Goal: Information Seeking & Learning: Compare options

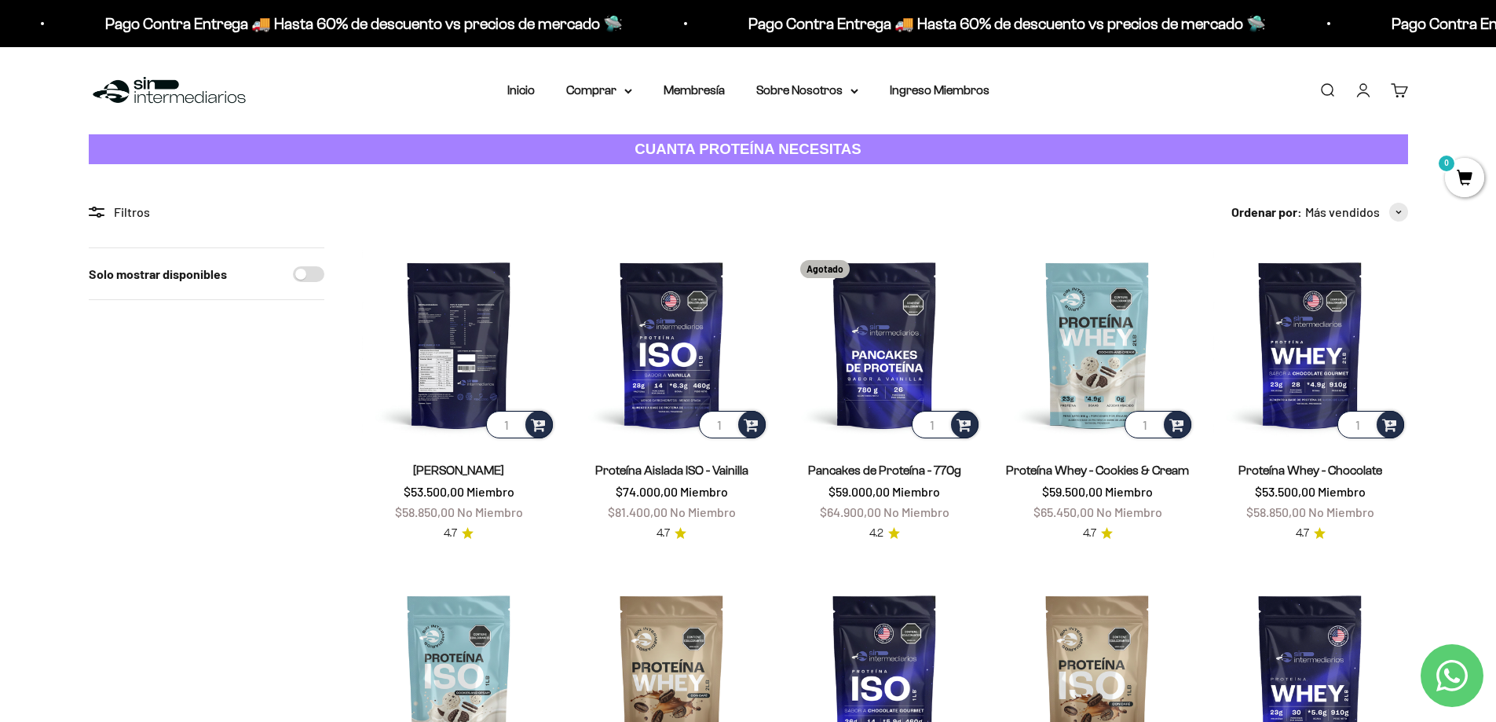
click at [457, 352] on img at bounding box center [459, 344] width 194 height 194
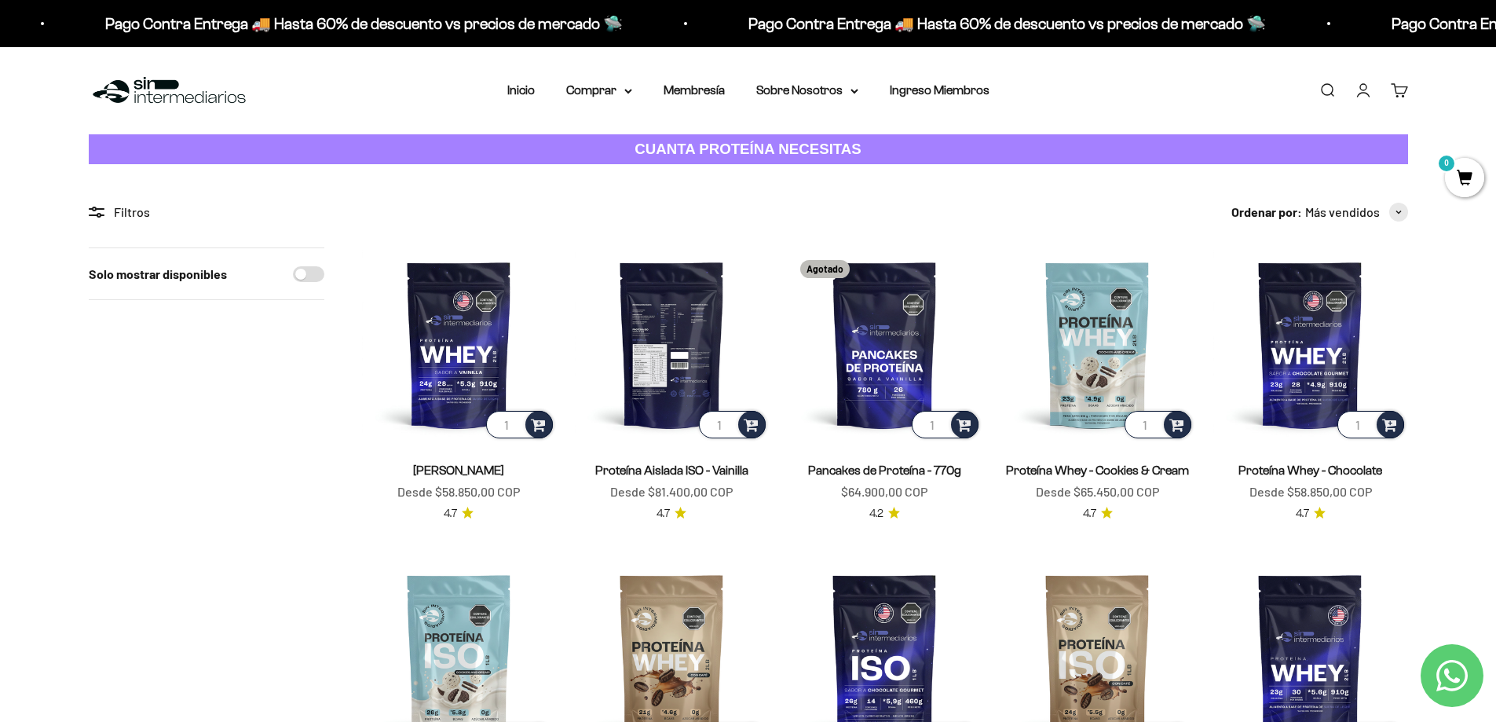
click at [675, 372] on img at bounding box center [672, 344] width 194 height 194
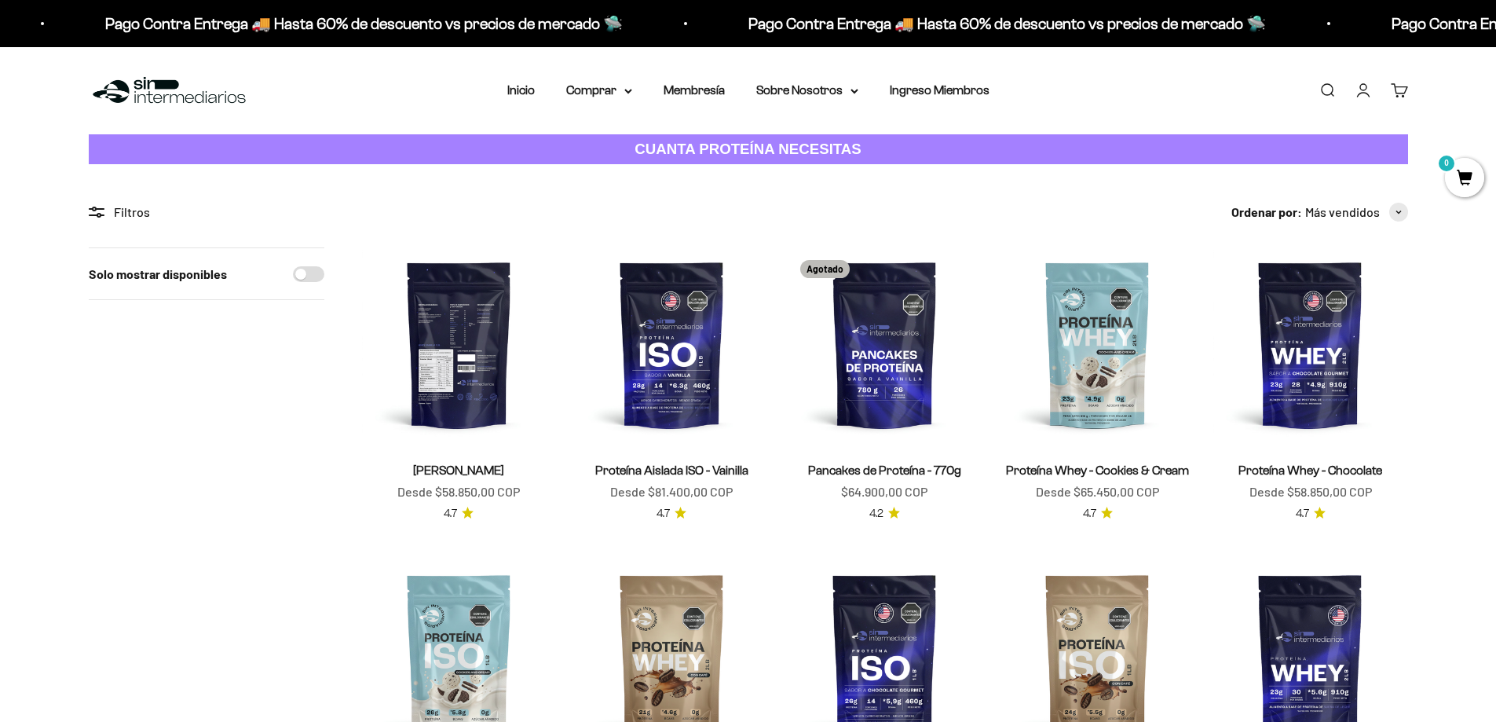
click at [473, 360] on img at bounding box center [459, 344] width 194 height 194
